Goal: Transaction & Acquisition: Register for event/course

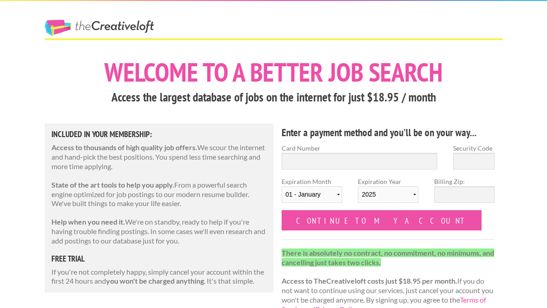
click at [119, 17] on div "The Creative Loft" at bounding box center [116, 19] width 158 height 37
click at [113, 26] on link "The Creative Loft" at bounding box center [99, 28] width 109 height 16
click at [65, 28] on link "The Creative Loft" at bounding box center [99, 28] width 109 height 16
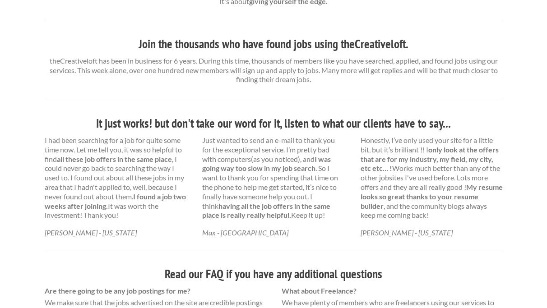
scroll to position [149, 0]
